Goal: Information Seeking & Learning: Compare options

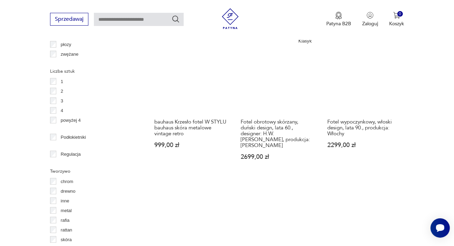
scroll to position [959, 0]
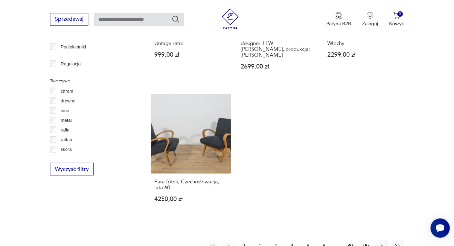
click at [262, 239] on button "2" at bounding box center [260, 245] width 12 height 12
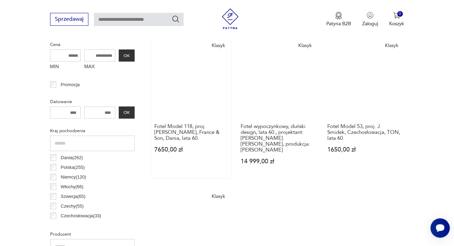
scroll to position [219, 0]
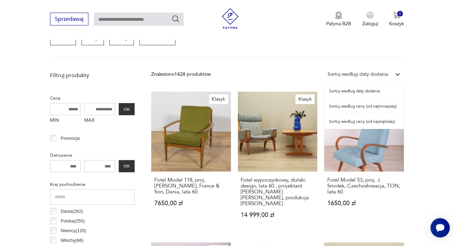
click at [399, 74] on icon at bounding box center [398, 74] width 4 height 2
click at [375, 106] on div "Sortuj według ceny (od najmniejszej)" at bounding box center [364, 105] width 80 height 15
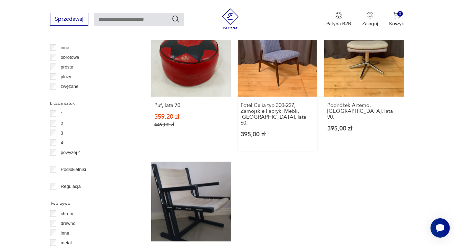
scroll to position [950, 0]
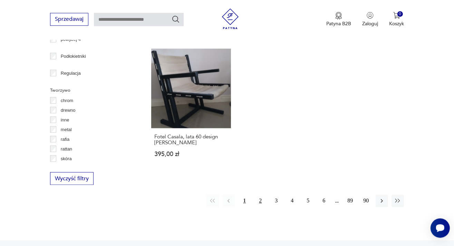
click at [262, 194] on button "2" at bounding box center [260, 200] width 12 height 12
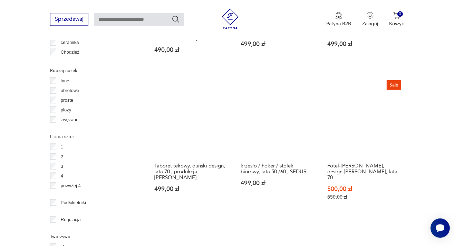
scroll to position [950, 0]
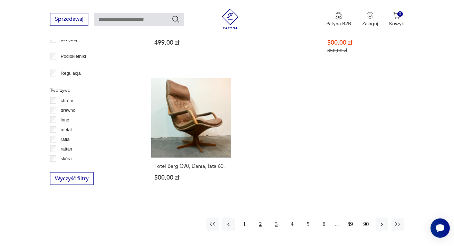
click at [277, 218] on button "3" at bounding box center [276, 224] width 12 height 12
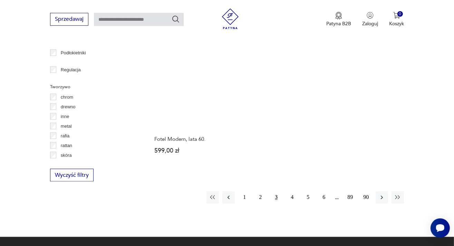
scroll to position [986, 0]
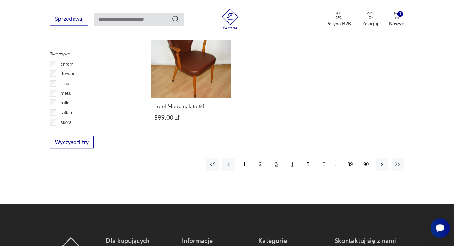
click at [293, 158] on button "4" at bounding box center [292, 164] width 12 height 12
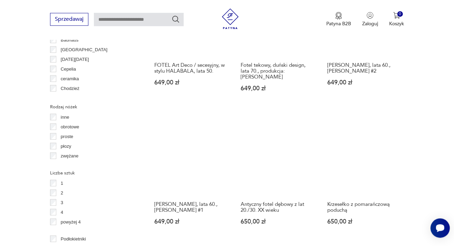
scroll to position [950, 0]
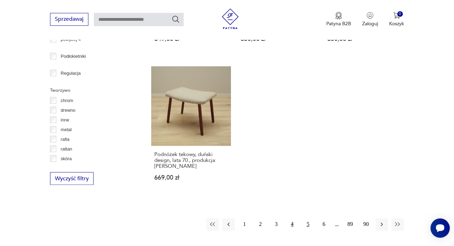
click at [309, 218] on button "5" at bounding box center [308, 224] width 12 height 12
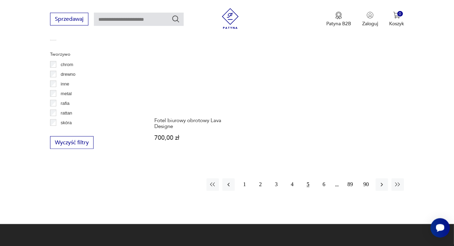
scroll to position [986, 0]
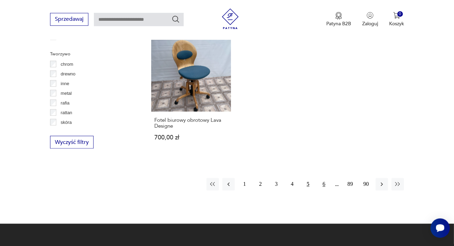
click at [328, 180] on button "6" at bounding box center [324, 184] width 12 height 12
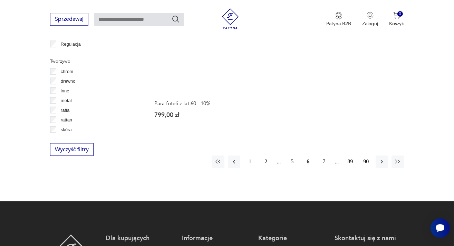
scroll to position [986, 0]
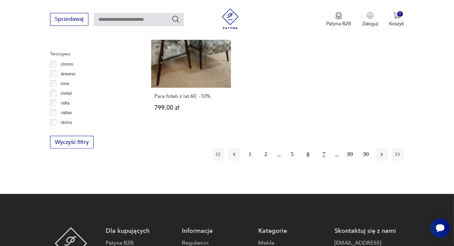
click at [326, 148] on button "7" at bounding box center [324, 154] width 12 height 12
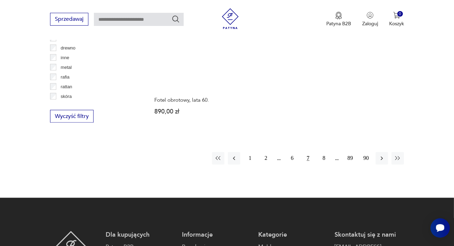
scroll to position [1023, 0]
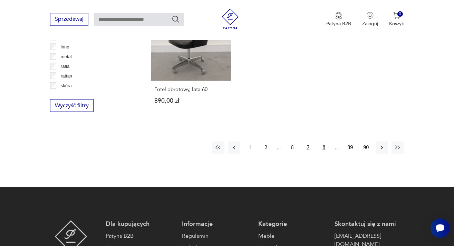
click at [326, 141] on button "8" at bounding box center [324, 147] width 12 height 12
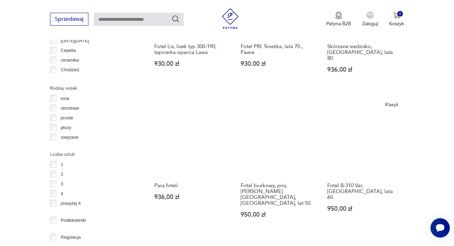
scroll to position [932, 0]
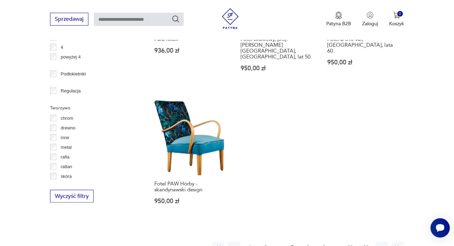
click at [326, 242] on button "9" at bounding box center [324, 248] width 12 height 12
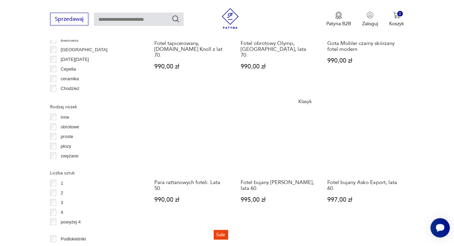
scroll to position [913, 0]
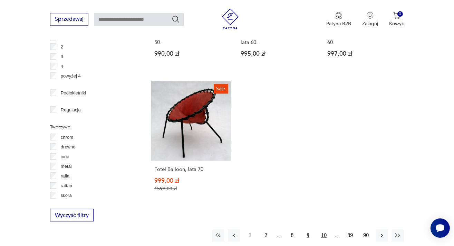
click at [327, 229] on button "10" at bounding box center [324, 235] width 12 height 12
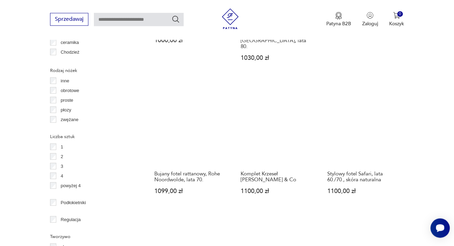
scroll to position [950, 0]
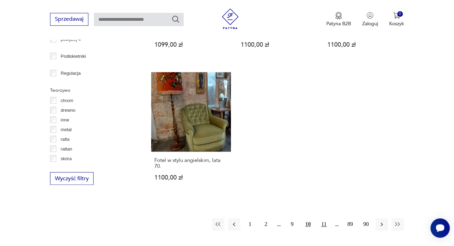
click at [321, 218] on button "11" at bounding box center [324, 224] width 12 height 12
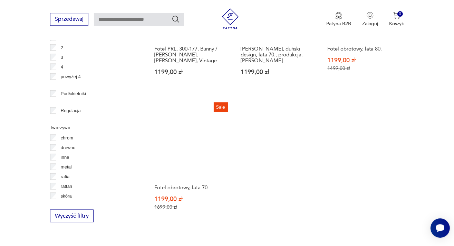
scroll to position [913, 0]
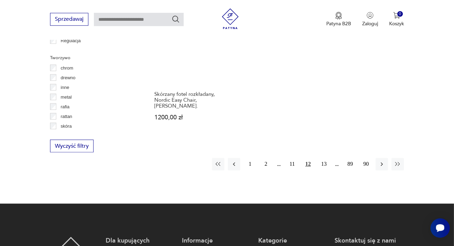
scroll to position [986, 0]
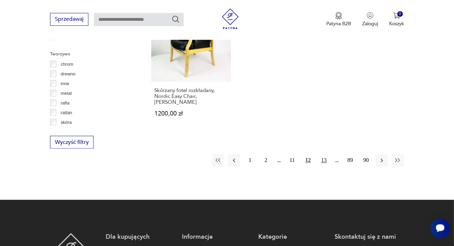
click at [326, 154] on button "13" at bounding box center [324, 160] width 12 height 12
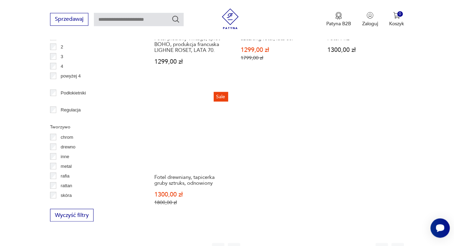
scroll to position [1023, 0]
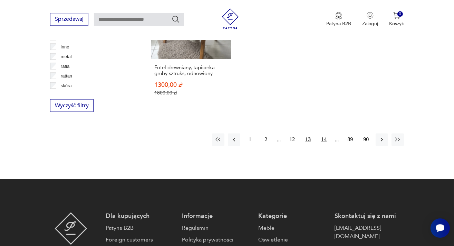
click at [323, 137] on button "14" at bounding box center [324, 139] width 12 height 12
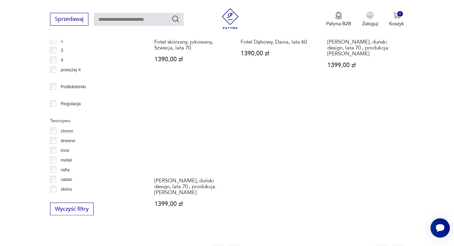
scroll to position [950, 0]
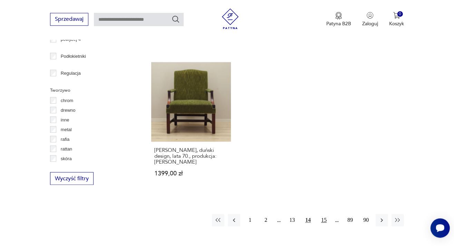
click at [326, 214] on button "15" at bounding box center [324, 220] width 12 height 12
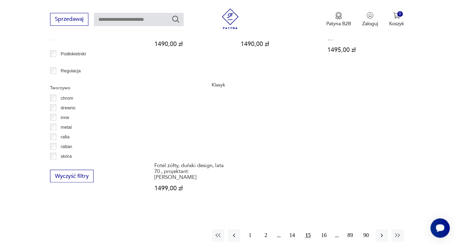
scroll to position [1023, 0]
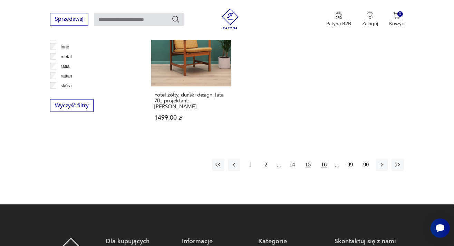
click at [326, 158] on button "16" at bounding box center [324, 164] width 12 height 12
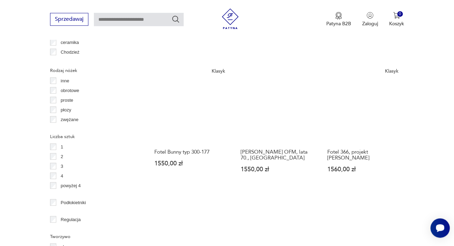
scroll to position [950, 0]
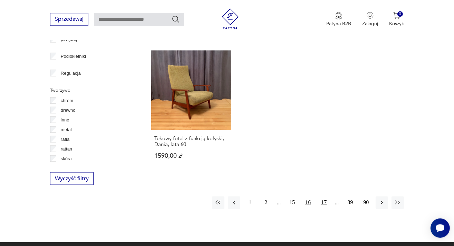
click at [324, 196] on button "17" at bounding box center [324, 202] width 12 height 12
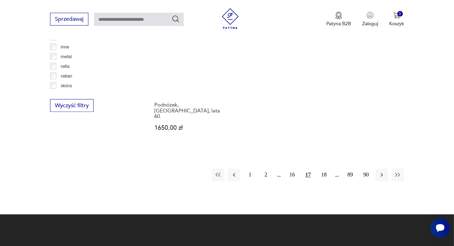
scroll to position [1023, 0]
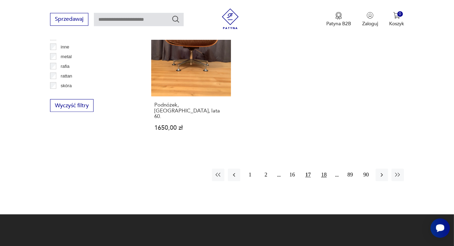
click at [328, 168] on button "18" at bounding box center [324, 174] width 12 height 12
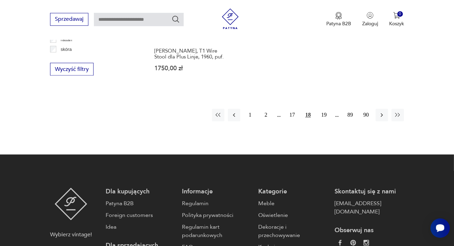
scroll to position [986, 0]
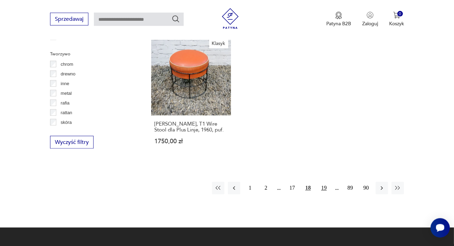
click at [326, 187] on button "19" at bounding box center [324, 188] width 12 height 12
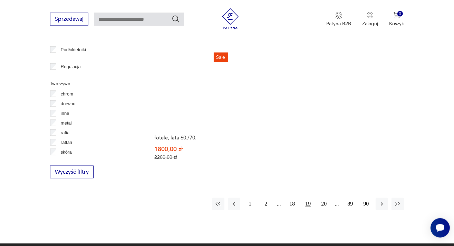
scroll to position [1022, 0]
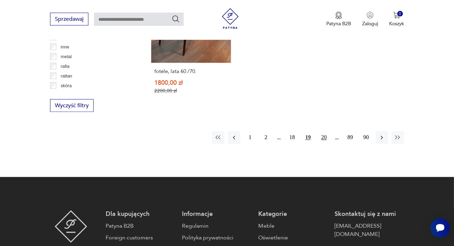
click at [325, 131] on button "20" at bounding box center [324, 137] width 12 height 12
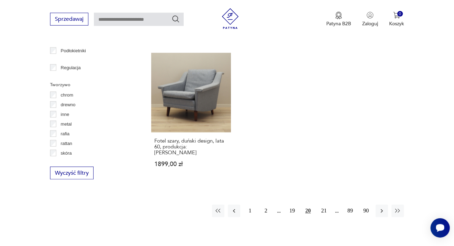
scroll to position [1023, 0]
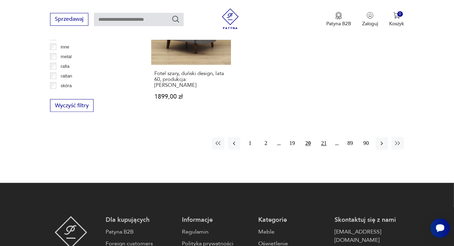
click at [323, 137] on button "21" at bounding box center [324, 143] width 12 height 12
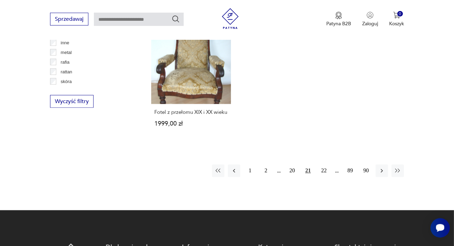
scroll to position [1059, 0]
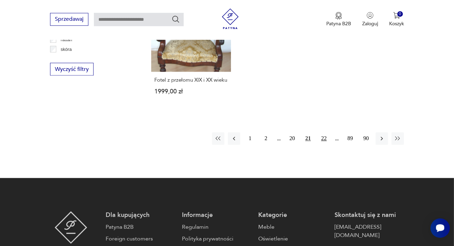
click at [324, 132] on button "22" at bounding box center [324, 138] width 12 height 12
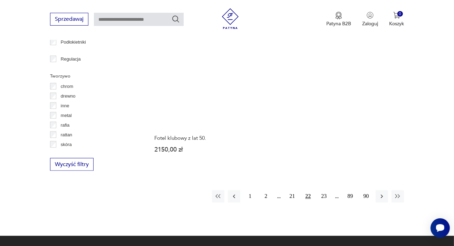
scroll to position [1023, 0]
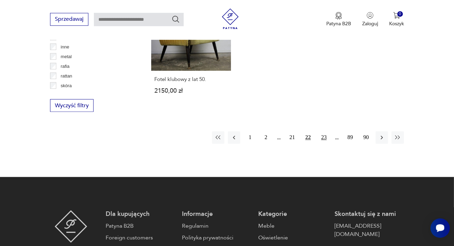
click at [323, 139] on button "23" at bounding box center [324, 137] width 12 height 12
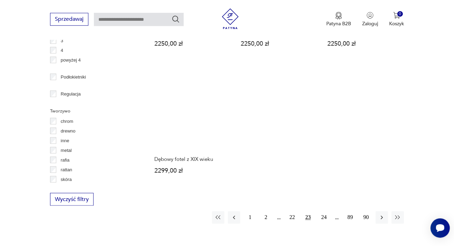
scroll to position [950, 0]
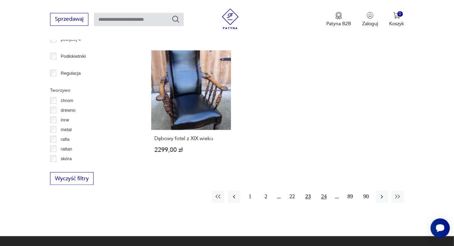
click at [324, 190] on button "24" at bounding box center [324, 196] width 12 height 12
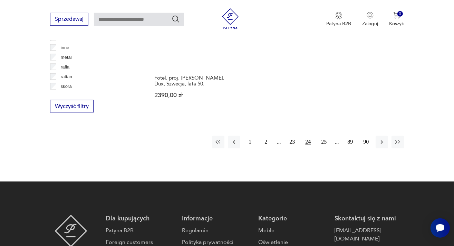
scroll to position [1023, 0]
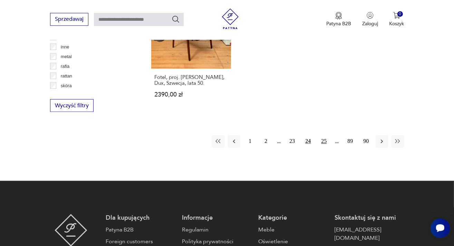
click at [321, 135] on button "25" at bounding box center [324, 141] width 12 height 12
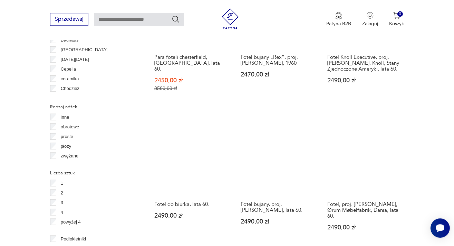
scroll to position [950, 0]
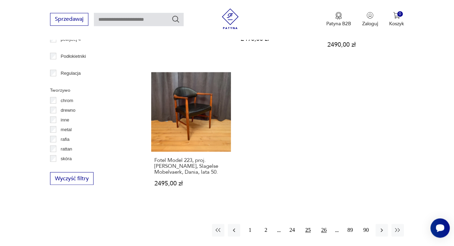
click at [327, 224] on button "26" at bounding box center [324, 230] width 12 height 12
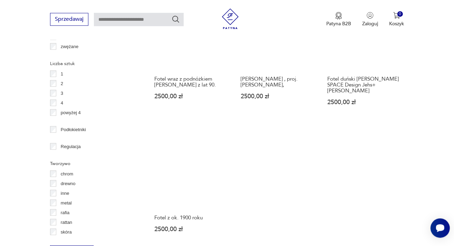
scroll to position [1023, 0]
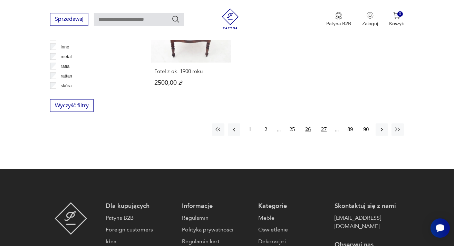
click at [325, 123] on button "27" at bounding box center [324, 129] width 12 height 12
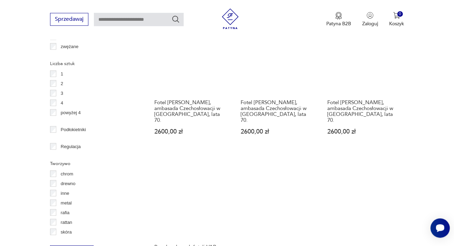
scroll to position [1023, 0]
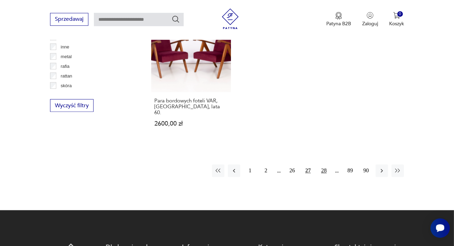
click at [324, 164] on button "28" at bounding box center [324, 170] width 12 height 12
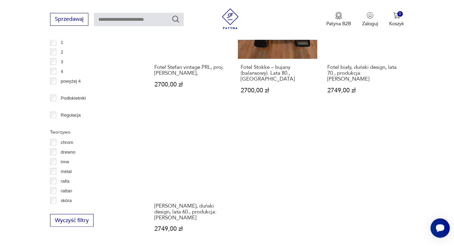
scroll to position [950, 0]
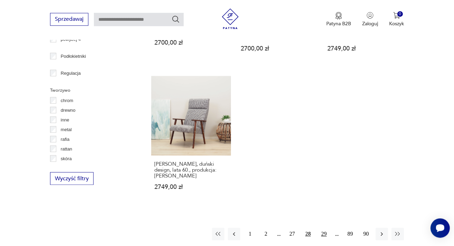
click at [323, 227] on button "29" at bounding box center [324, 233] width 12 height 12
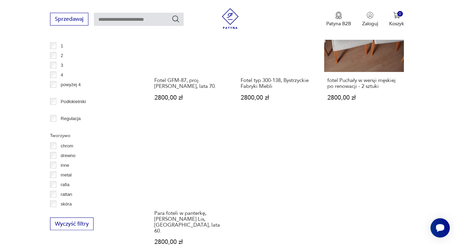
scroll to position [1059, 0]
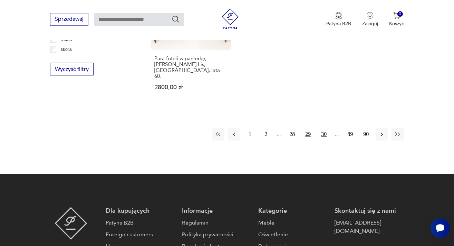
click at [325, 128] on button "30" at bounding box center [324, 134] width 12 height 12
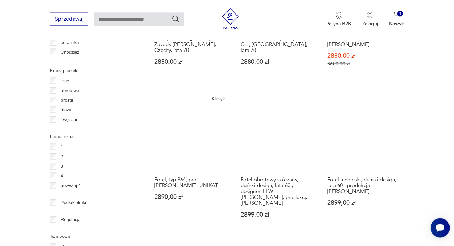
scroll to position [986, 0]
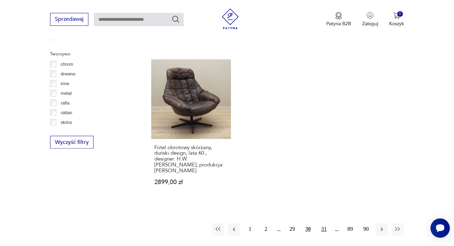
click at [326, 223] on button "31" at bounding box center [324, 229] width 12 height 12
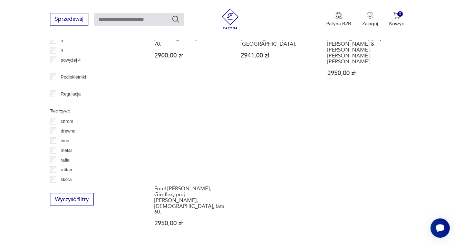
scroll to position [1023, 0]
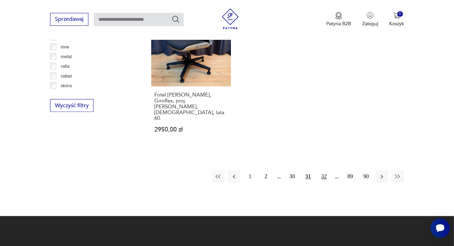
click at [327, 170] on button "32" at bounding box center [324, 176] width 12 height 12
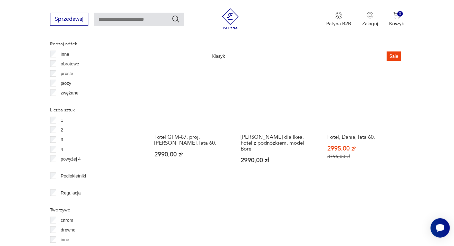
scroll to position [950, 0]
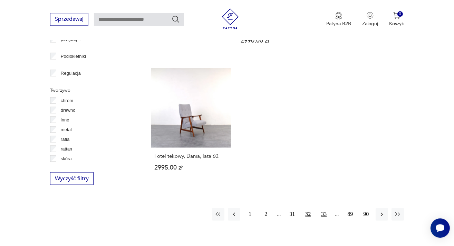
click at [321, 208] on button "33" at bounding box center [324, 214] width 12 height 12
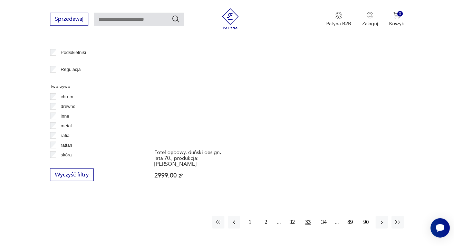
scroll to position [986, 0]
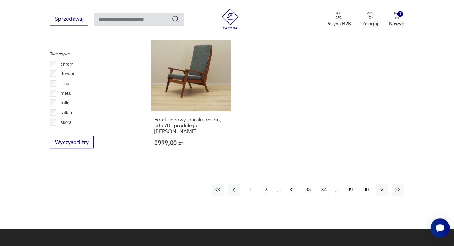
click at [326, 185] on button "34" at bounding box center [324, 189] width 12 height 12
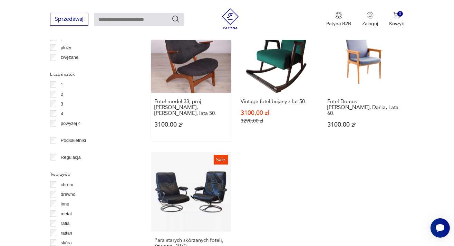
scroll to position [986, 0]
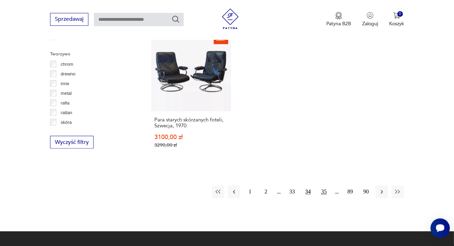
click at [324, 185] on button "35" at bounding box center [324, 191] width 12 height 12
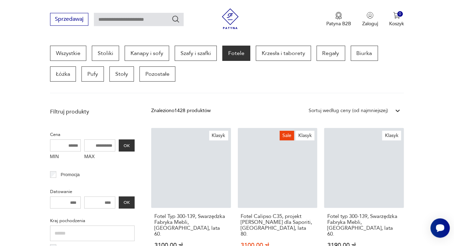
scroll to position [183, 0]
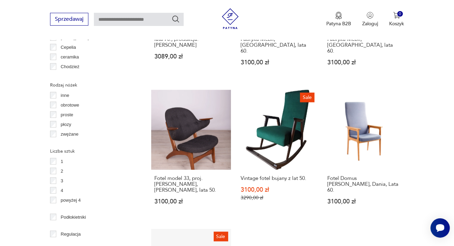
scroll to position [731, 0]
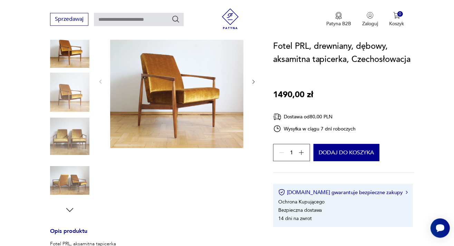
scroll to position [73, 0]
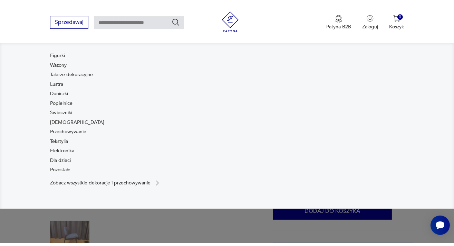
scroll to position [73, 0]
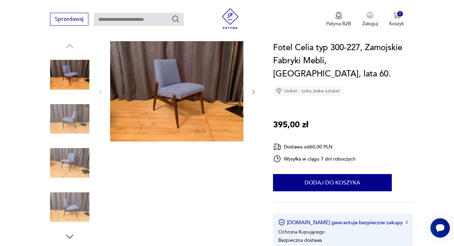
click at [67, 197] on img at bounding box center [69, 206] width 39 height 39
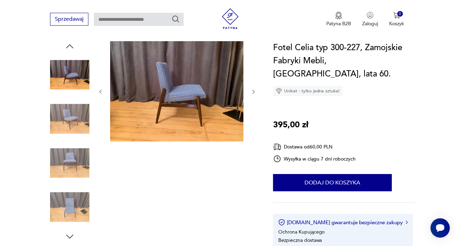
click at [76, 198] on img at bounding box center [69, 206] width 39 height 39
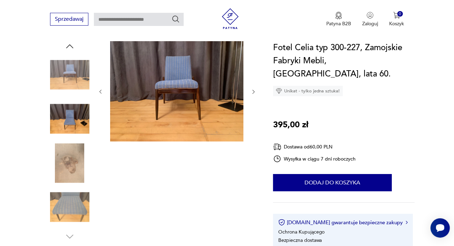
click at [70, 74] on img at bounding box center [69, 74] width 39 height 39
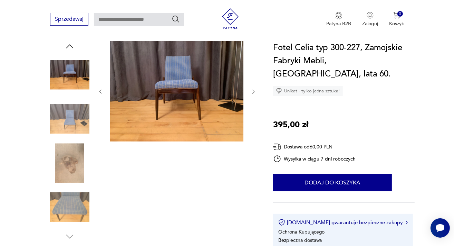
click at [70, 45] on icon "button" at bounding box center [69, 46] width 7 height 4
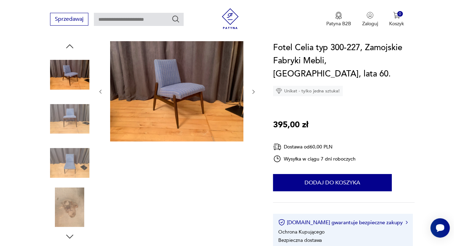
click at [70, 45] on icon "button" at bounding box center [69, 46] width 7 height 4
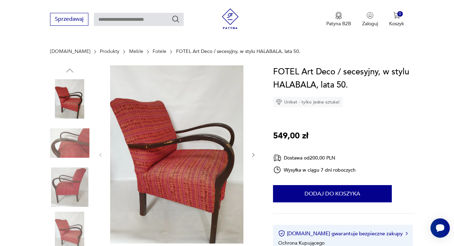
scroll to position [73, 0]
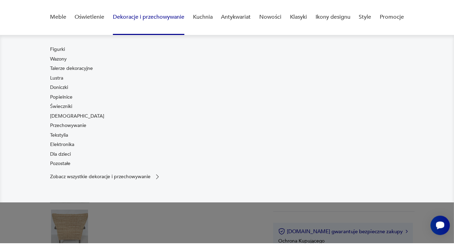
scroll to position [73, 0]
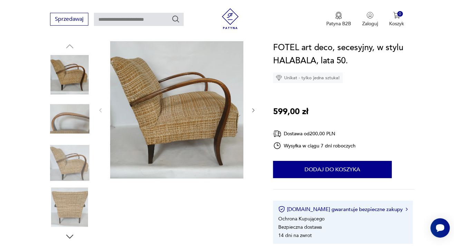
click at [63, 124] on img at bounding box center [69, 118] width 39 height 39
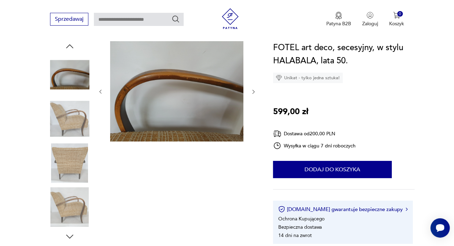
click at [76, 120] on img at bounding box center [69, 118] width 39 height 39
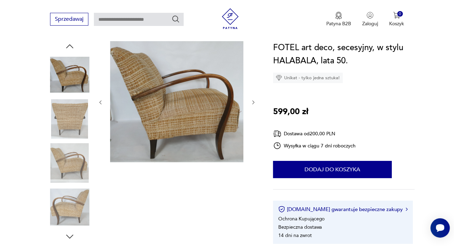
click at [72, 158] on img at bounding box center [69, 162] width 39 height 39
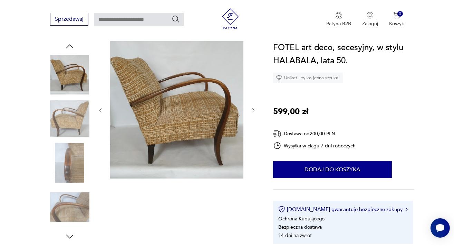
click at [68, 116] on img at bounding box center [69, 118] width 39 height 39
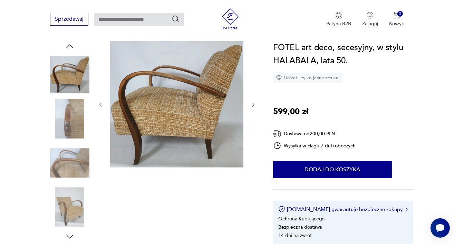
click at [76, 158] on img at bounding box center [69, 162] width 39 height 39
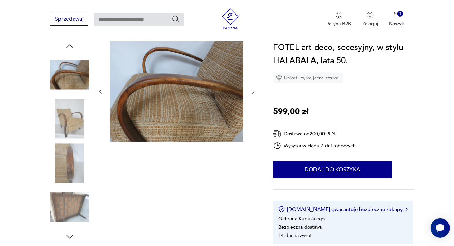
click at [184, 79] on img at bounding box center [176, 91] width 133 height 100
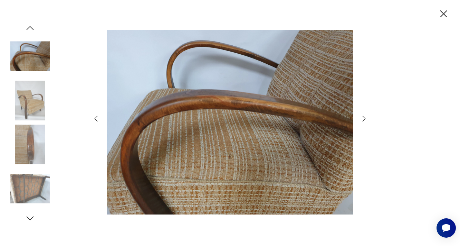
click at [444, 15] on icon "button" at bounding box center [444, 14] width 12 height 12
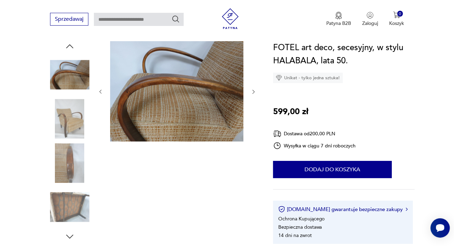
click at [68, 208] on img at bounding box center [69, 206] width 39 height 39
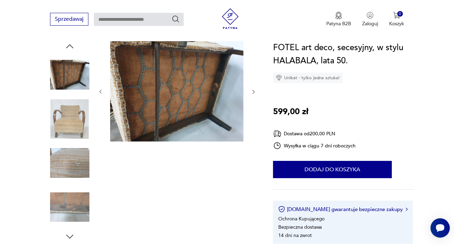
click at [67, 170] on img at bounding box center [69, 162] width 39 height 39
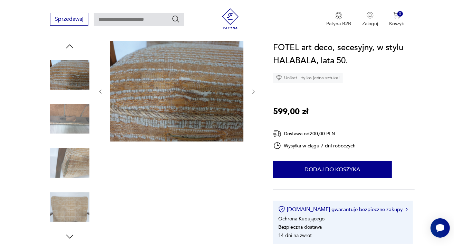
click at [81, 116] on img at bounding box center [69, 118] width 39 height 39
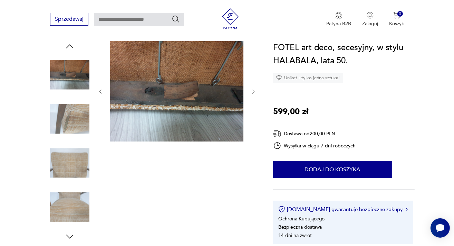
click at [71, 46] on icon "button" at bounding box center [69, 46] width 7 height 4
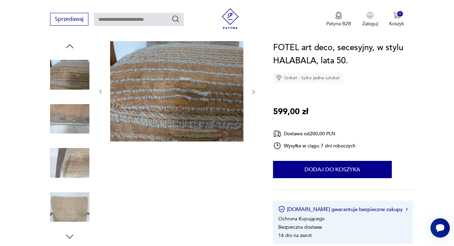
click at [71, 46] on icon "button" at bounding box center [69, 46] width 7 height 4
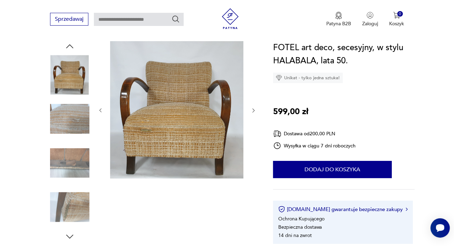
click at [71, 46] on icon "button" at bounding box center [69, 46] width 7 height 4
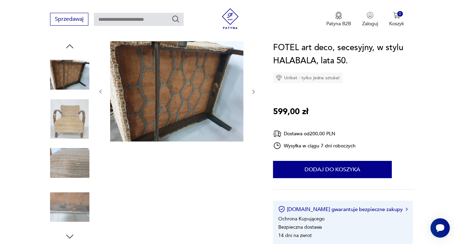
click at [71, 47] on icon "button" at bounding box center [70, 46] width 10 height 10
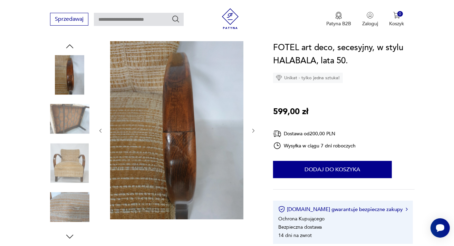
click at [71, 47] on icon "button" at bounding box center [70, 46] width 10 height 10
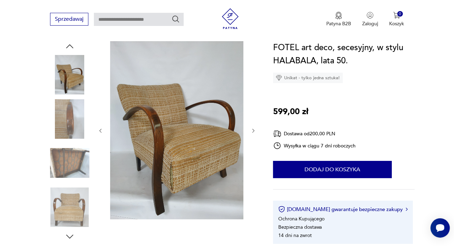
click at [67, 85] on img at bounding box center [69, 74] width 39 height 39
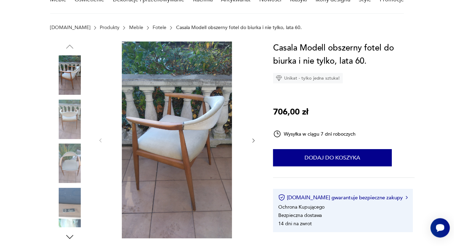
scroll to position [73, 0]
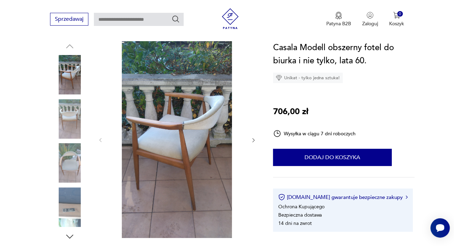
click at [67, 157] on img at bounding box center [69, 162] width 39 height 39
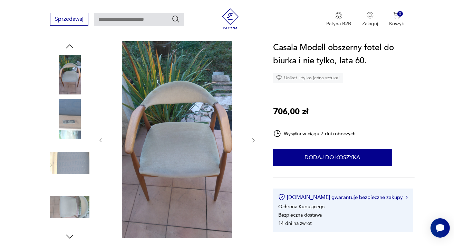
click at [68, 77] on img at bounding box center [69, 74] width 39 height 39
click at [83, 205] on img at bounding box center [69, 206] width 39 height 39
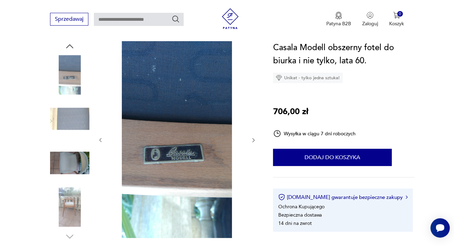
click at [70, 204] on img at bounding box center [69, 206] width 39 height 39
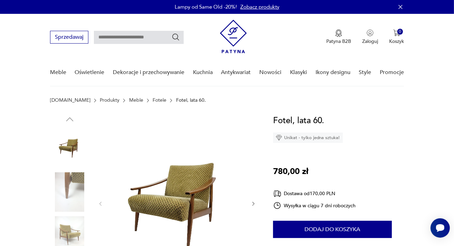
scroll to position [73, 0]
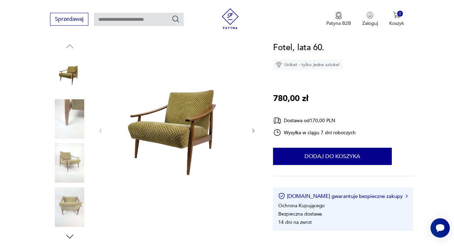
click at [70, 161] on img at bounding box center [69, 162] width 39 height 39
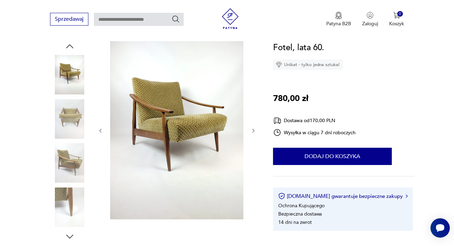
click at [70, 161] on img at bounding box center [69, 162] width 39 height 39
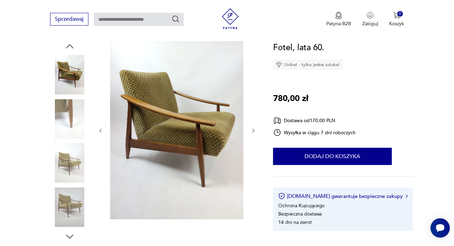
click at [160, 140] on img at bounding box center [176, 130] width 133 height 178
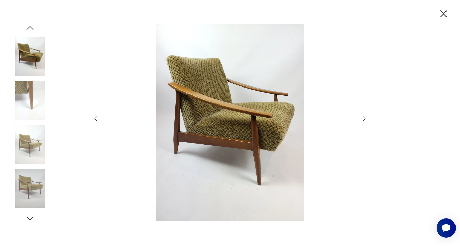
click at [442, 15] on icon "button" at bounding box center [444, 13] width 7 height 7
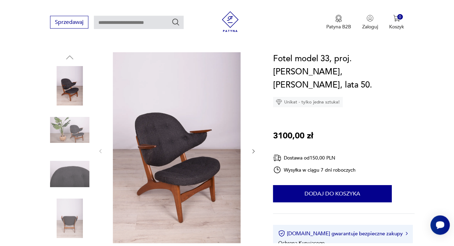
scroll to position [109, 0]
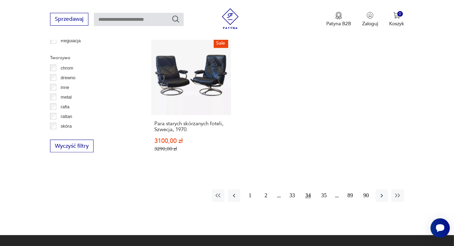
scroll to position [1022, 0]
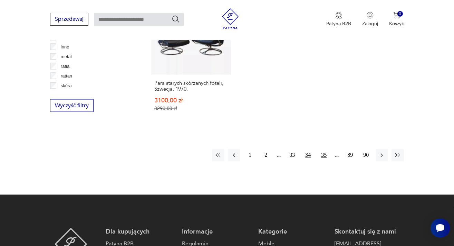
click at [321, 149] on button "35" at bounding box center [324, 155] width 12 height 12
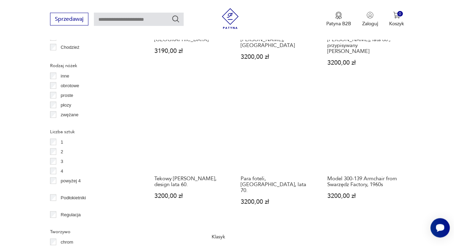
scroll to position [949, 0]
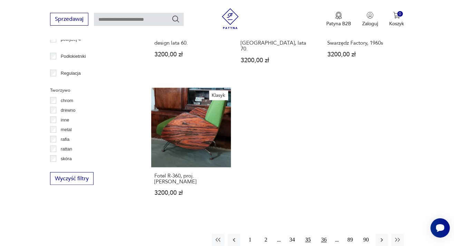
click at [325, 234] on button "36" at bounding box center [324, 240] width 12 height 12
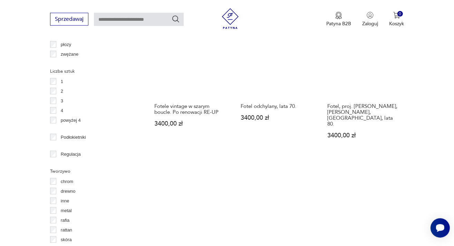
scroll to position [949, 0]
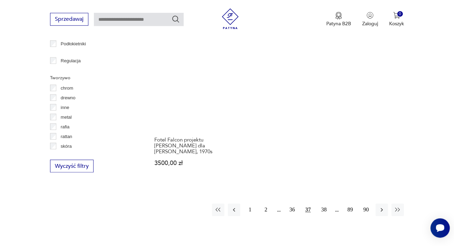
scroll to position [986, 0]
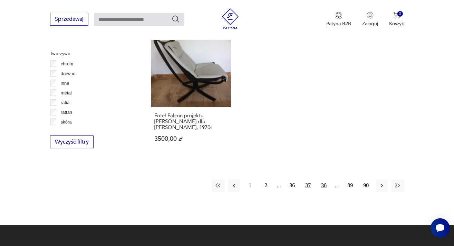
click at [324, 179] on button "38" at bounding box center [324, 185] width 12 height 12
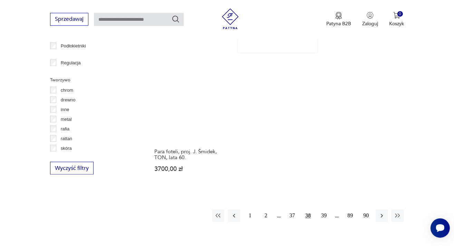
scroll to position [986, 0]
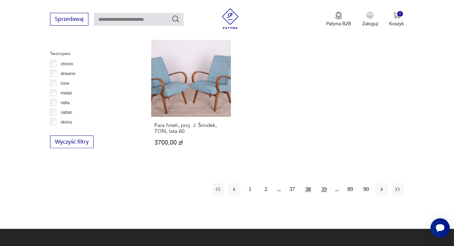
click at [323, 183] on button "39" at bounding box center [324, 189] width 12 height 12
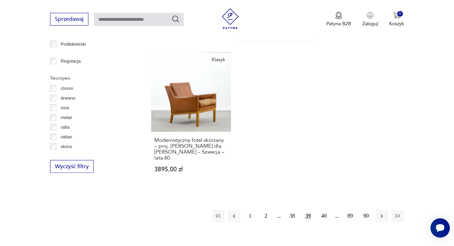
scroll to position [986, 0]
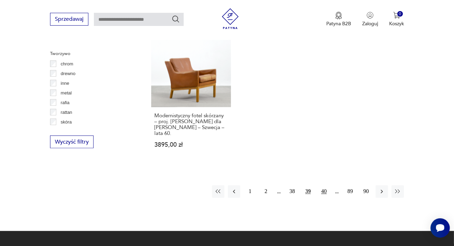
click at [323, 192] on button "40" at bounding box center [324, 191] width 12 height 12
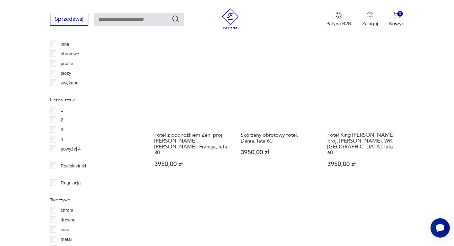
scroll to position [1022, 0]
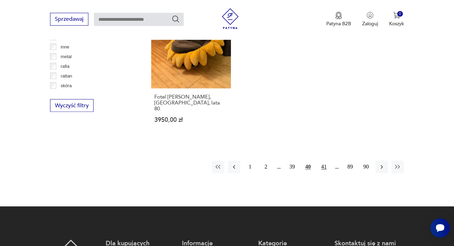
click at [321, 161] on button "41" at bounding box center [324, 167] width 12 height 12
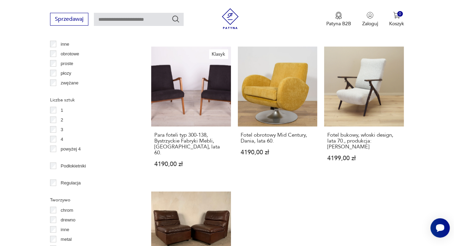
scroll to position [986, 0]
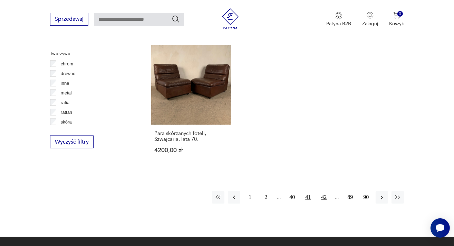
click at [326, 191] on button "42" at bounding box center [324, 197] width 12 height 12
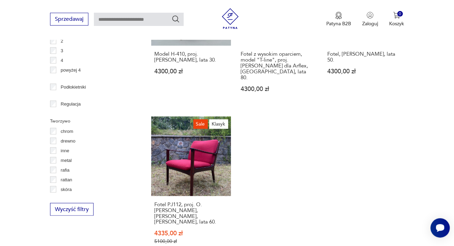
scroll to position [949, 0]
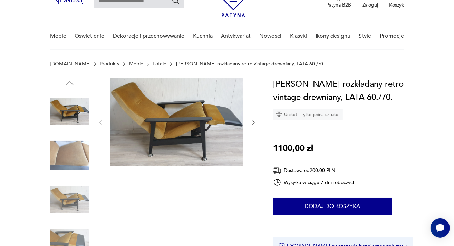
scroll to position [31, 0]
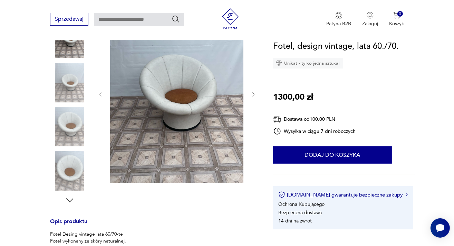
scroll to position [109, 0]
click at [69, 127] on img at bounding box center [69, 126] width 39 height 39
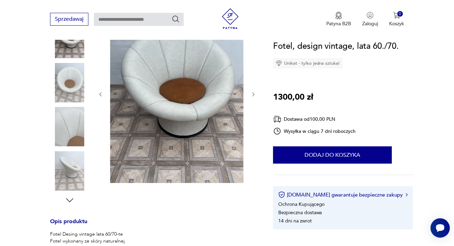
click at [69, 129] on img at bounding box center [69, 126] width 39 height 39
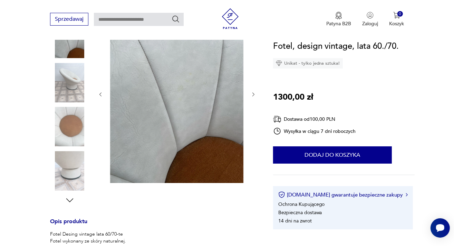
click at [72, 86] on img at bounding box center [69, 82] width 39 height 39
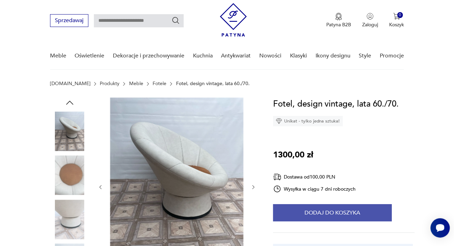
scroll to position [0, 0]
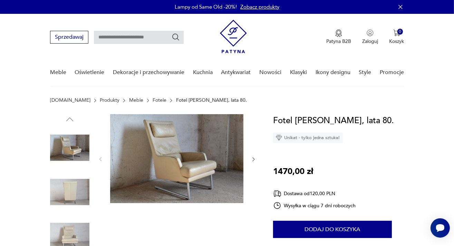
click at [71, 230] on img at bounding box center [69, 235] width 39 height 39
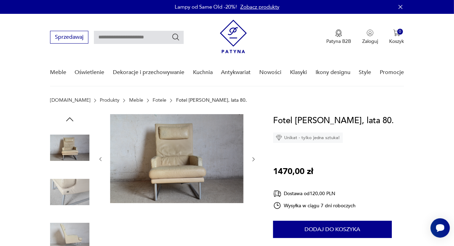
click at [69, 194] on img at bounding box center [69, 191] width 39 height 39
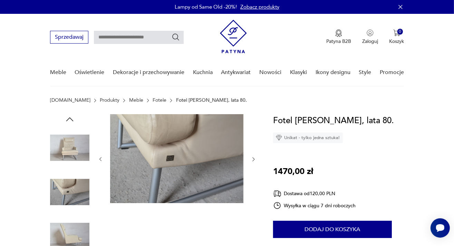
click at [74, 235] on img at bounding box center [69, 235] width 39 height 39
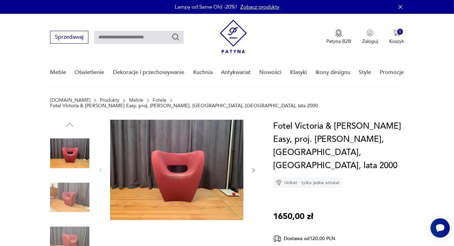
click at [76, 199] on img at bounding box center [69, 197] width 39 height 39
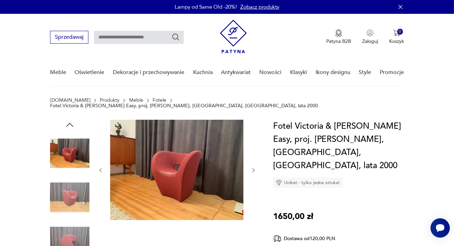
click at [69, 187] on img at bounding box center [69, 197] width 39 height 39
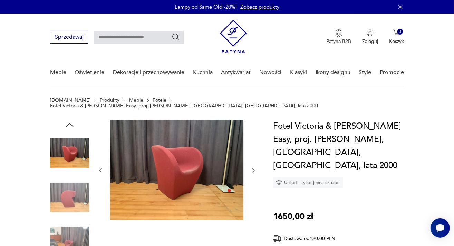
click at [71, 189] on img at bounding box center [69, 197] width 39 height 39
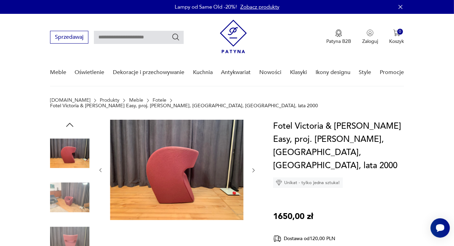
click at [71, 189] on img at bounding box center [69, 197] width 39 height 39
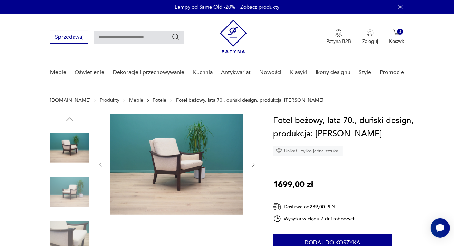
click at [66, 232] on img at bounding box center [69, 235] width 39 height 39
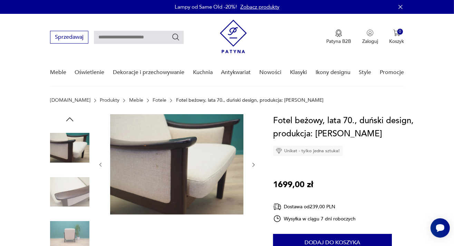
click at [71, 184] on img at bounding box center [69, 191] width 39 height 39
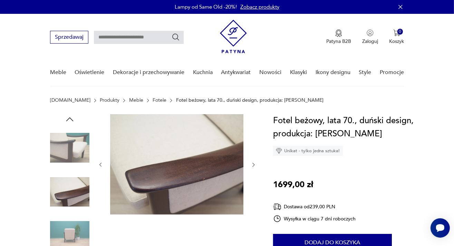
click at [68, 226] on img at bounding box center [69, 235] width 39 height 39
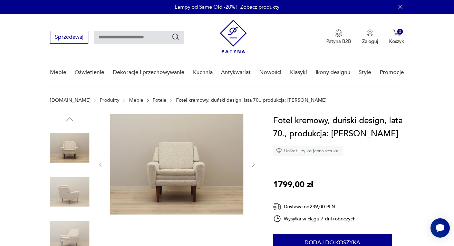
click at [73, 190] on img at bounding box center [69, 191] width 39 height 39
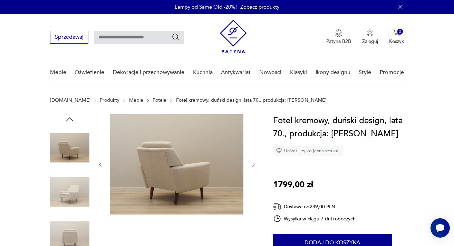
click at [78, 191] on img at bounding box center [69, 191] width 39 height 39
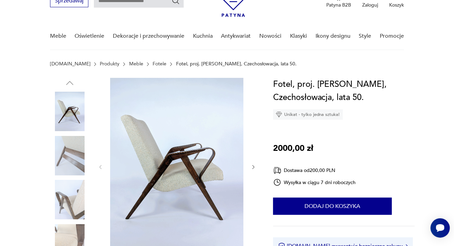
scroll to position [73, 0]
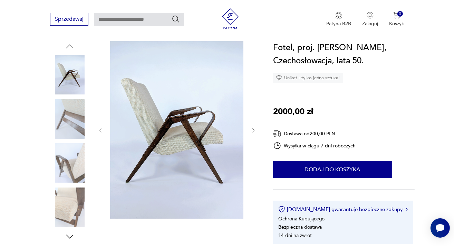
click at [72, 195] on img at bounding box center [69, 206] width 39 height 39
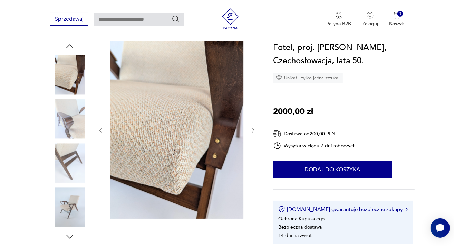
click at [65, 205] on img at bounding box center [69, 206] width 39 height 39
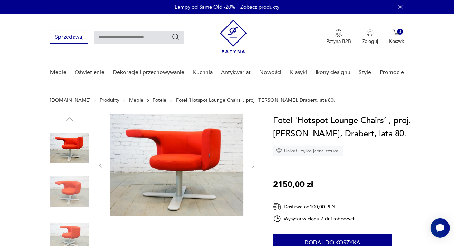
click at [77, 185] on img at bounding box center [69, 191] width 39 height 39
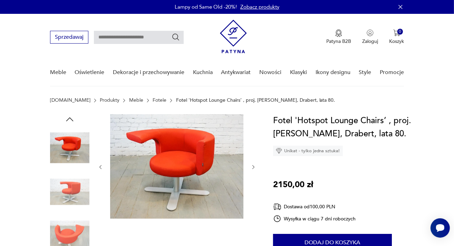
click at [79, 185] on img at bounding box center [69, 191] width 39 height 39
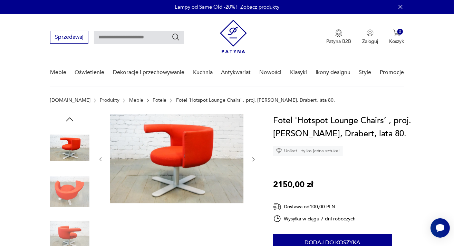
click at [79, 185] on img at bounding box center [69, 191] width 39 height 39
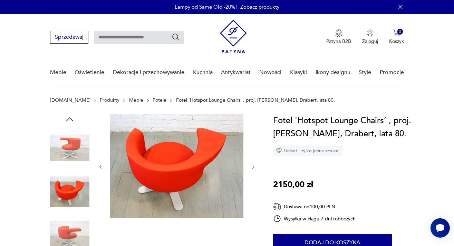
click at [72, 147] on img at bounding box center [69, 147] width 39 height 39
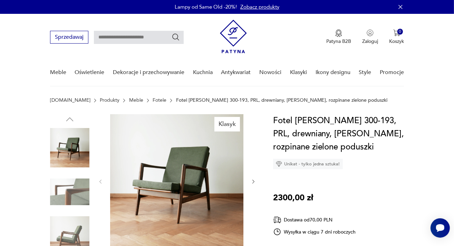
scroll to position [36, 0]
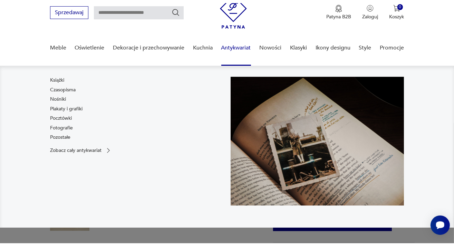
scroll to position [36, 0]
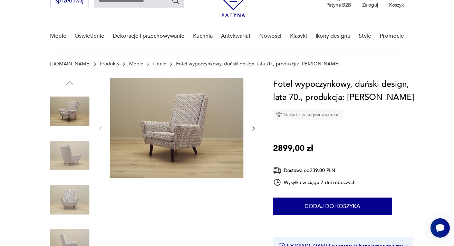
click at [73, 153] on img at bounding box center [69, 155] width 39 height 39
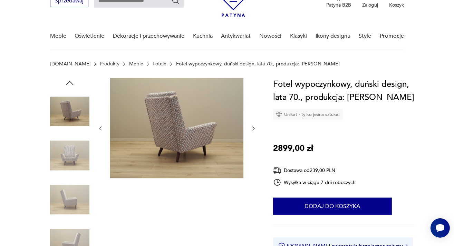
click at [73, 163] on img at bounding box center [69, 155] width 39 height 39
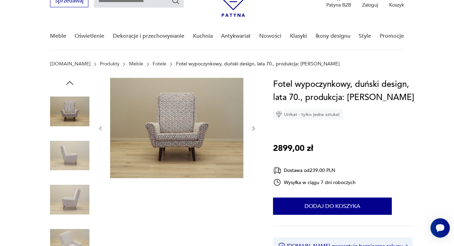
click at [73, 163] on img at bounding box center [69, 155] width 39 height 39
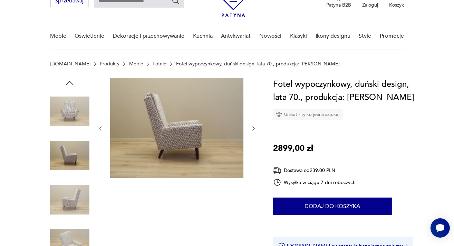
click at [74, 229] on img at bounding box center [69, 243] width 39 height 39
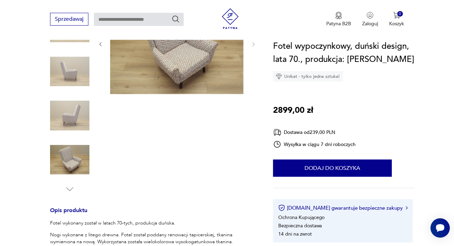
scroll to position [146, 0]
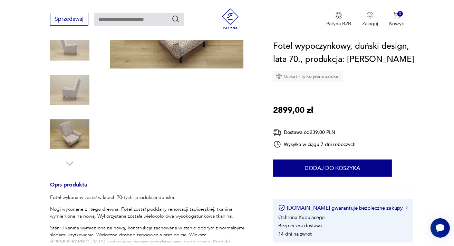
click at [76, 138] on img at bounding box center [69, 133] width 39 height 39
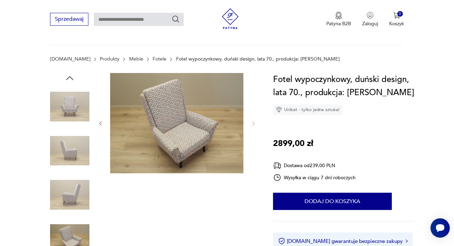
scroll to position [36, 0]
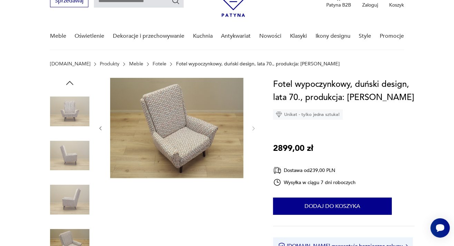
click at [72, 196] on img at bounding box center [69, 199] width 39 height 39
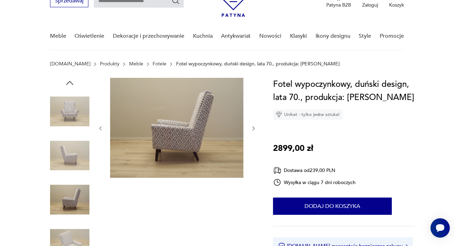
click at [175, 132] on img at bounding box center [176, 128] width 133 height 100
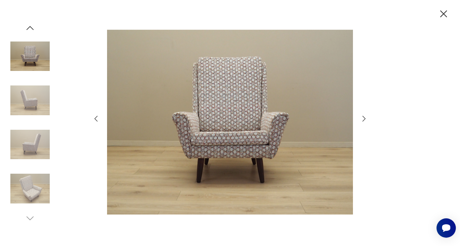
click at [443, 13] on icon "button" at bounding box center [444, 14] width 12 height 12
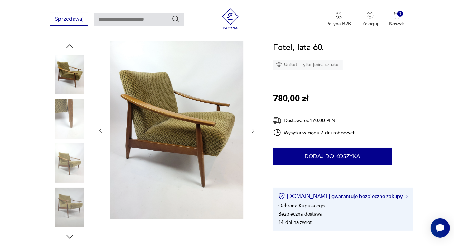
scroll to position [73, 0]
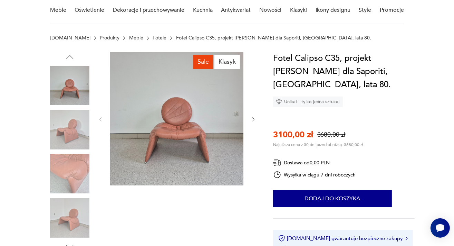
scroll to position [73, 0]
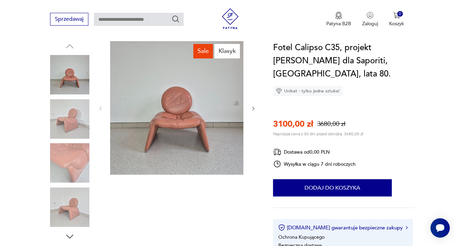
click at [66, 114] on img at bounding box center [69, 118] width 39 height 39
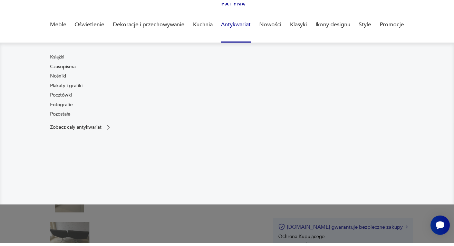
scroll to position [73, 0]
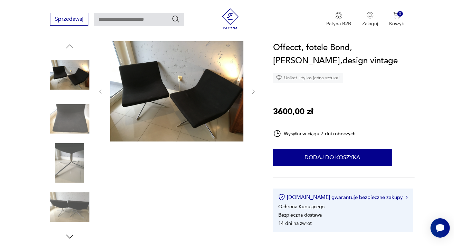
click at [60, 210] on img at bounding box center [69, 206] width 39 height 39
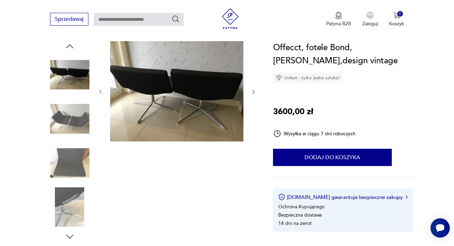
click at [73, 205] on img at bounding box center [69, 206] width 39 height 39
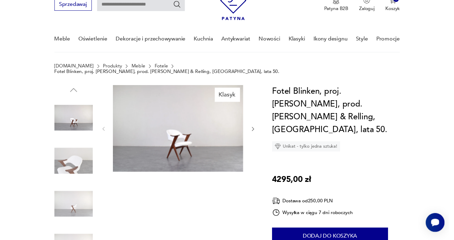
scroll to position [36, 0]
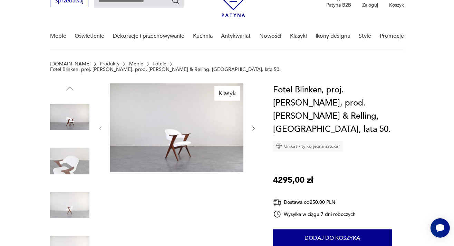
click at [72, 159] on img at bounding box center [69, 160] width 39 height 39
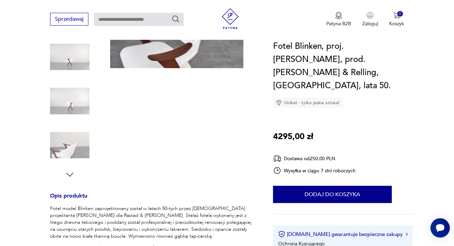
scroll to position [146, 0]
